Goal: Information Seeking & Learning: Find specific fact

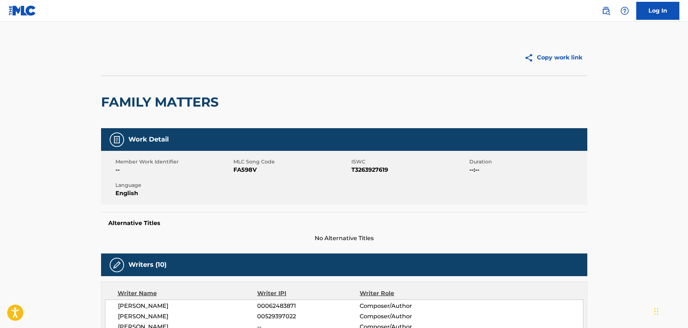
click at [601, 12] on link at bounding box center [606, 11] width 14 height 14
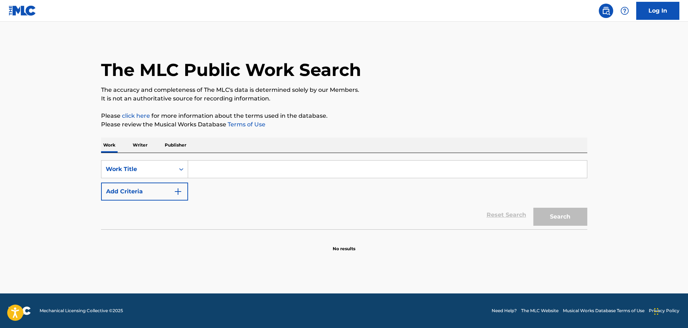
click at [387, 170] on input "Search Form" at bounding box center [387, 168] width 399 height 17
paste input "[PERSON_NAME]"
type input "[PERSON_NAME]"
click at [533, 208] on button "Search" at bounding box center [560, 217] width 54 height 18
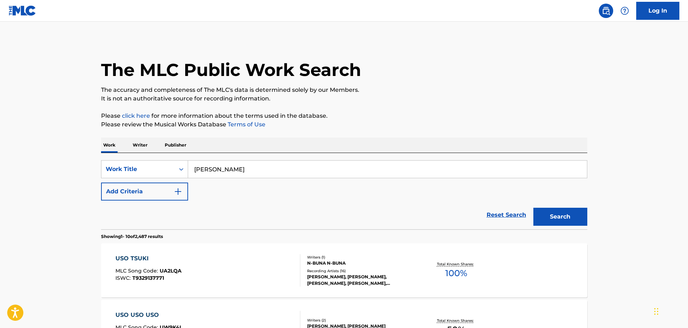
click at [517, 79] on div "The MLC Public Work Search" at bounding box center [344, 66] width 486 height 53
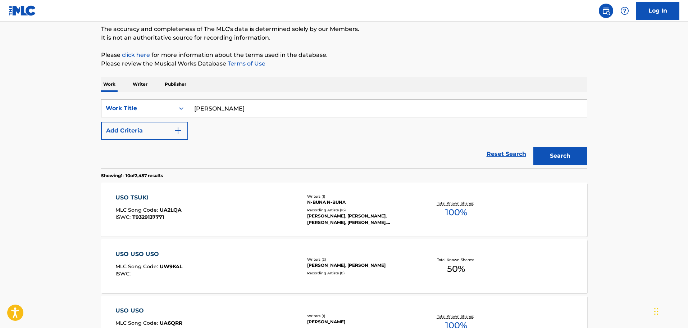
scroll to position [72, 0]
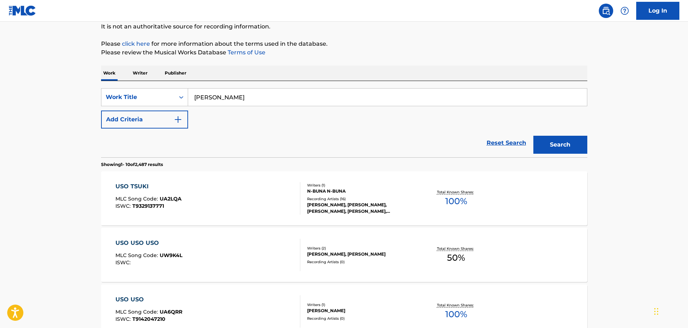
click at [247, 203] on div "USO TSUKI MLC Song Code : UA2LQA ISWC : T9329137771" at bounding box center [207, 198] width 185 height 32
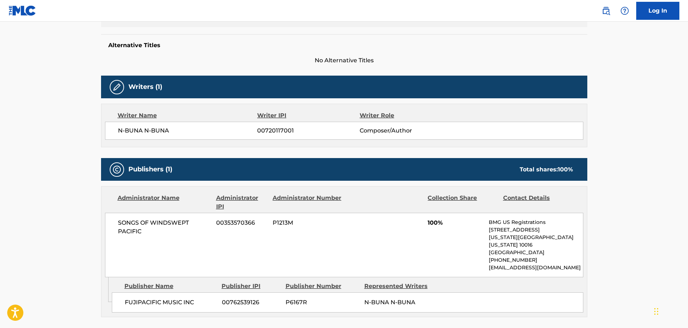
scroll to position [180, 0]
